Goal: Information Seeking & Learning: Learn about a topic

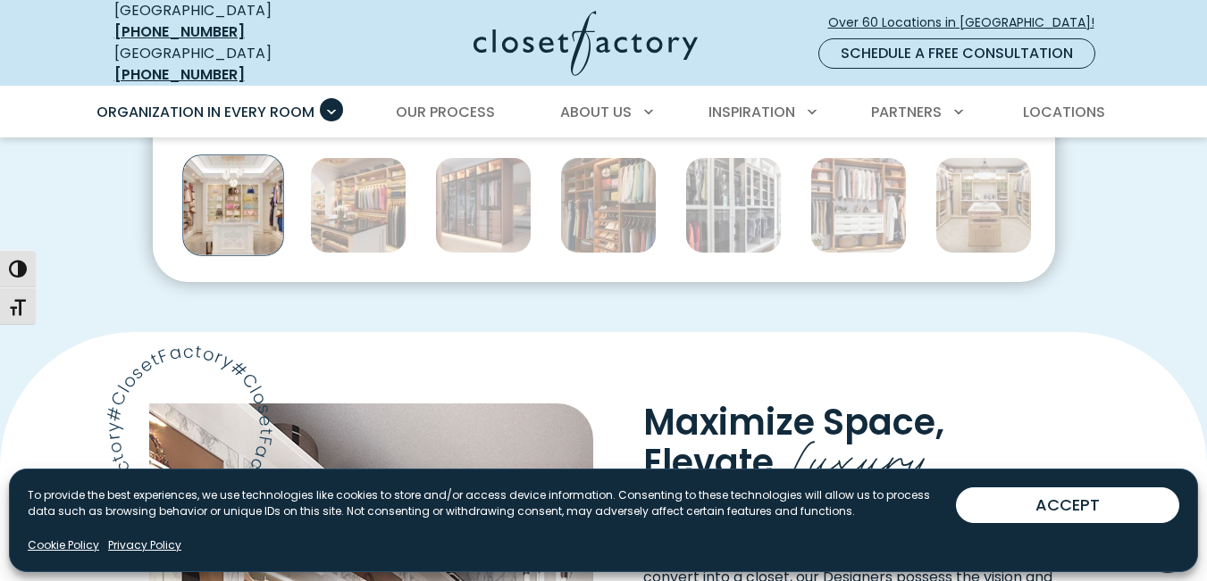
scroll to position [1025, 0]
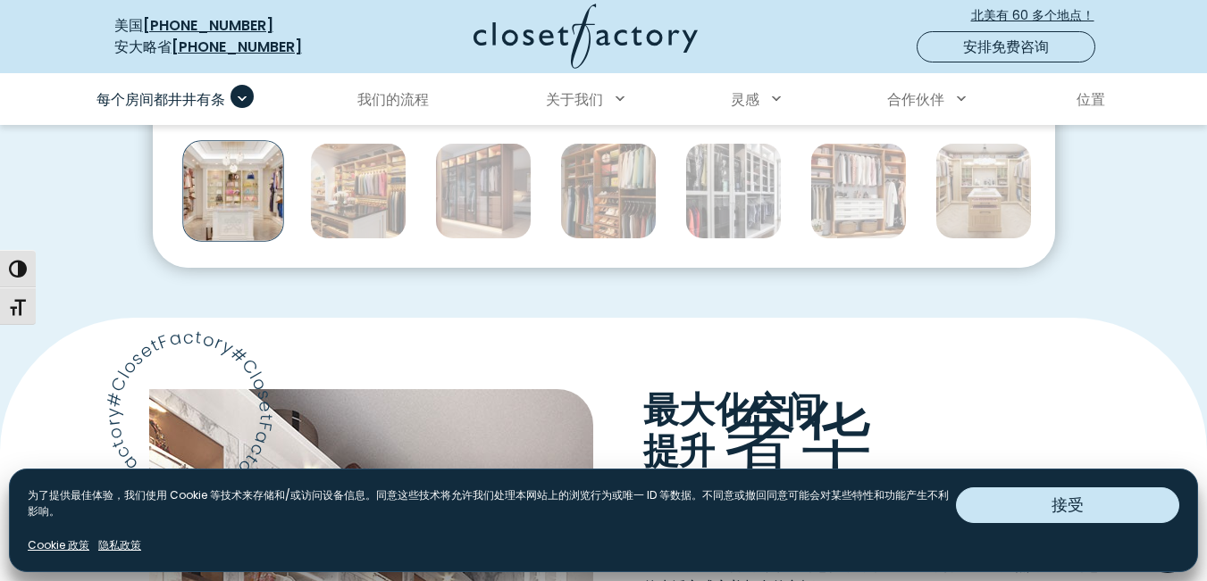
click at [1032, 509] on button "接受" at bounding box center [1067, 506] width 223 height 36
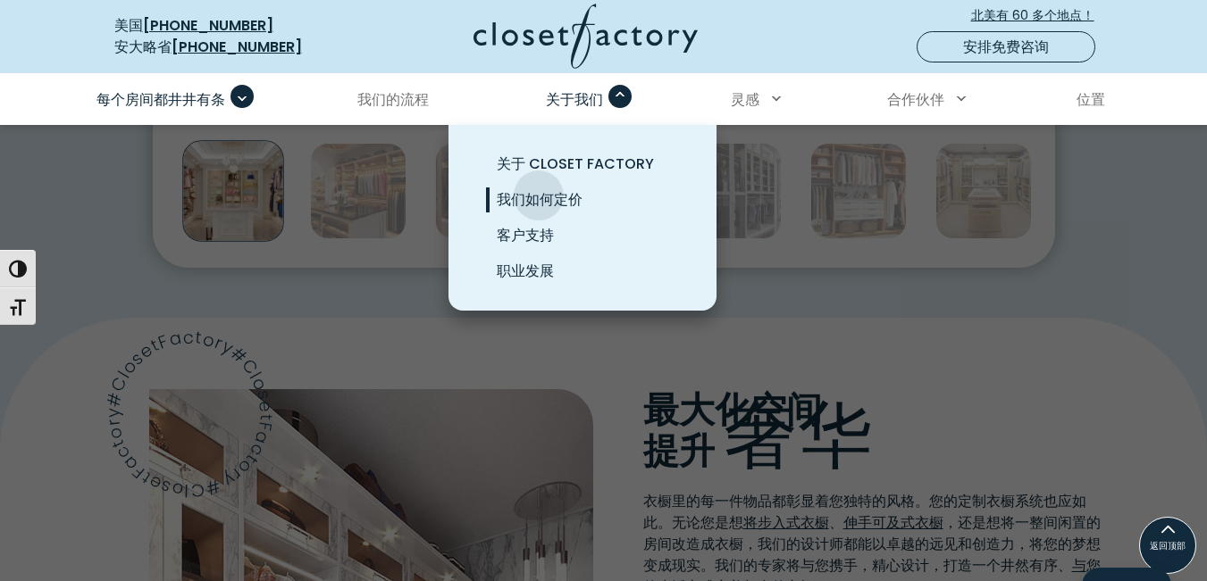
click at [539, 196] on font "我们如何定价" at bounding box center [540, 199] width 86 height 21
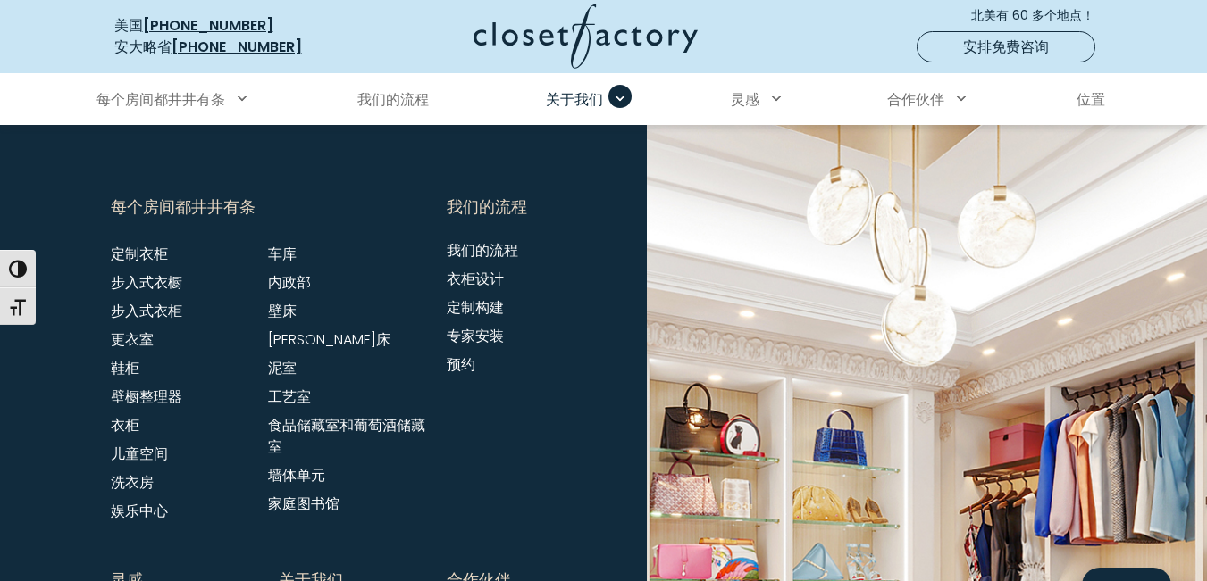
scroll to position [3445, 0]
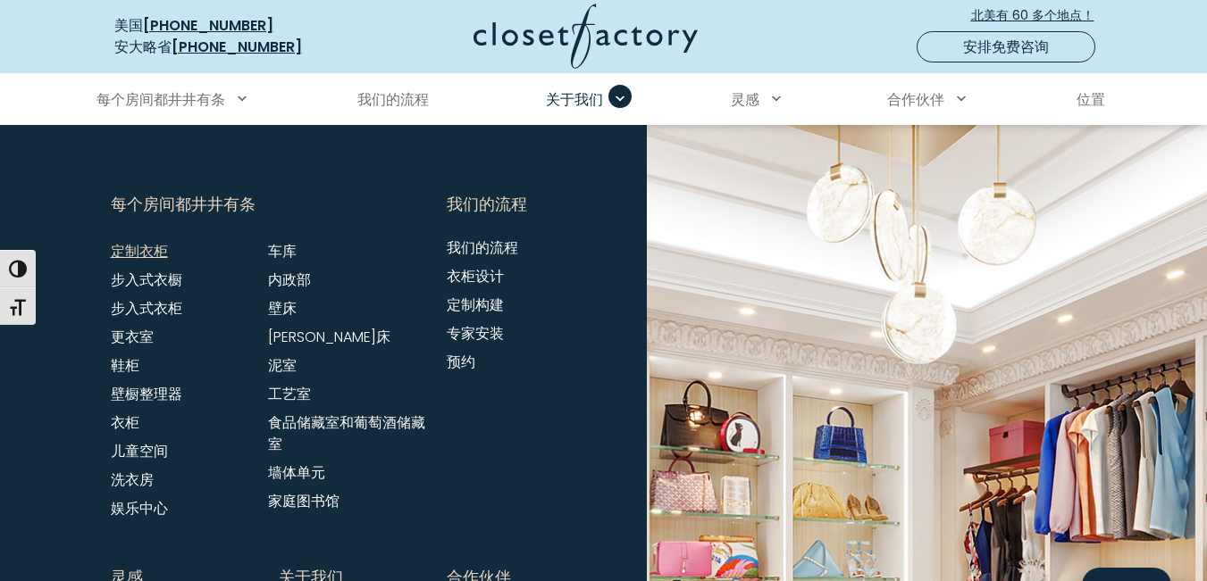
click at [146, 262] on font "定制衣柜" at bounding box center [139, 251] width 57 height 21
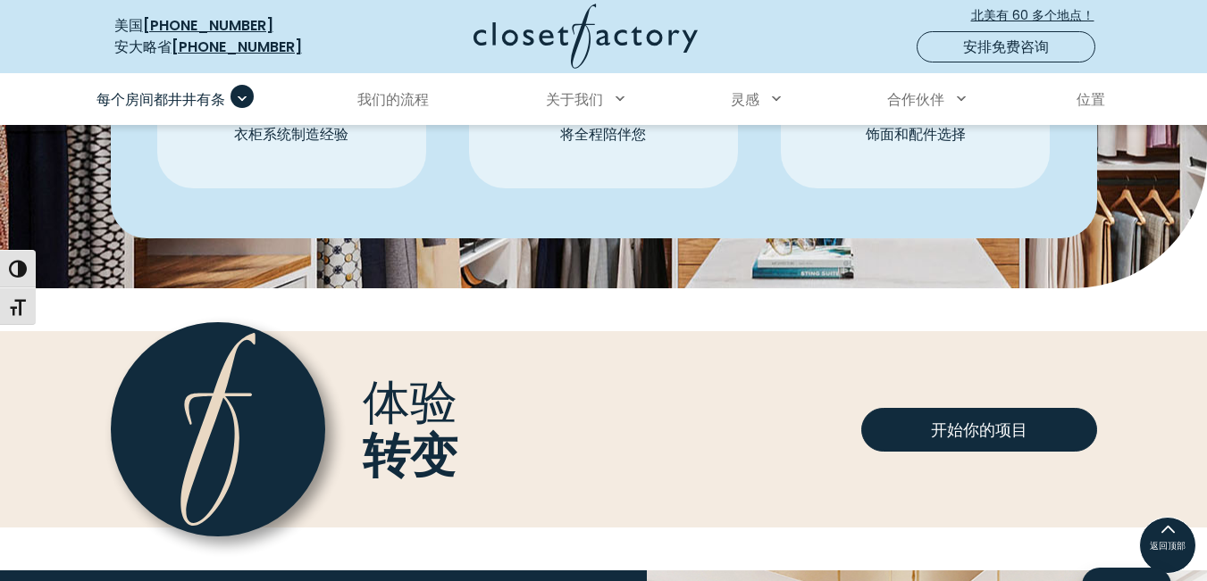
scroll to position [4603, 0]
